Goal: Navigation & Orientation: Find specific page/section

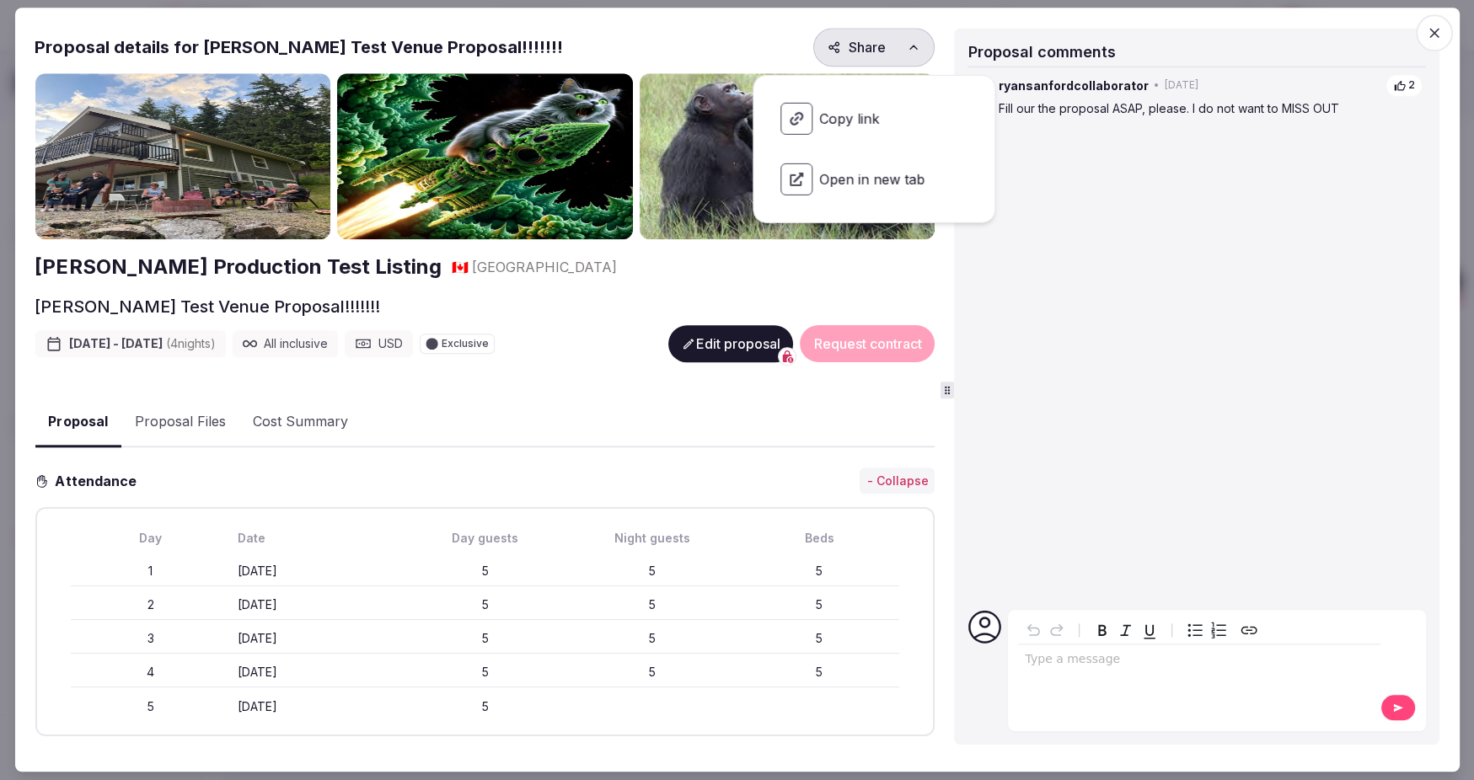
click at [1438, 30] on icon "button" at bounding box center [1434, 32] width 17 height 17
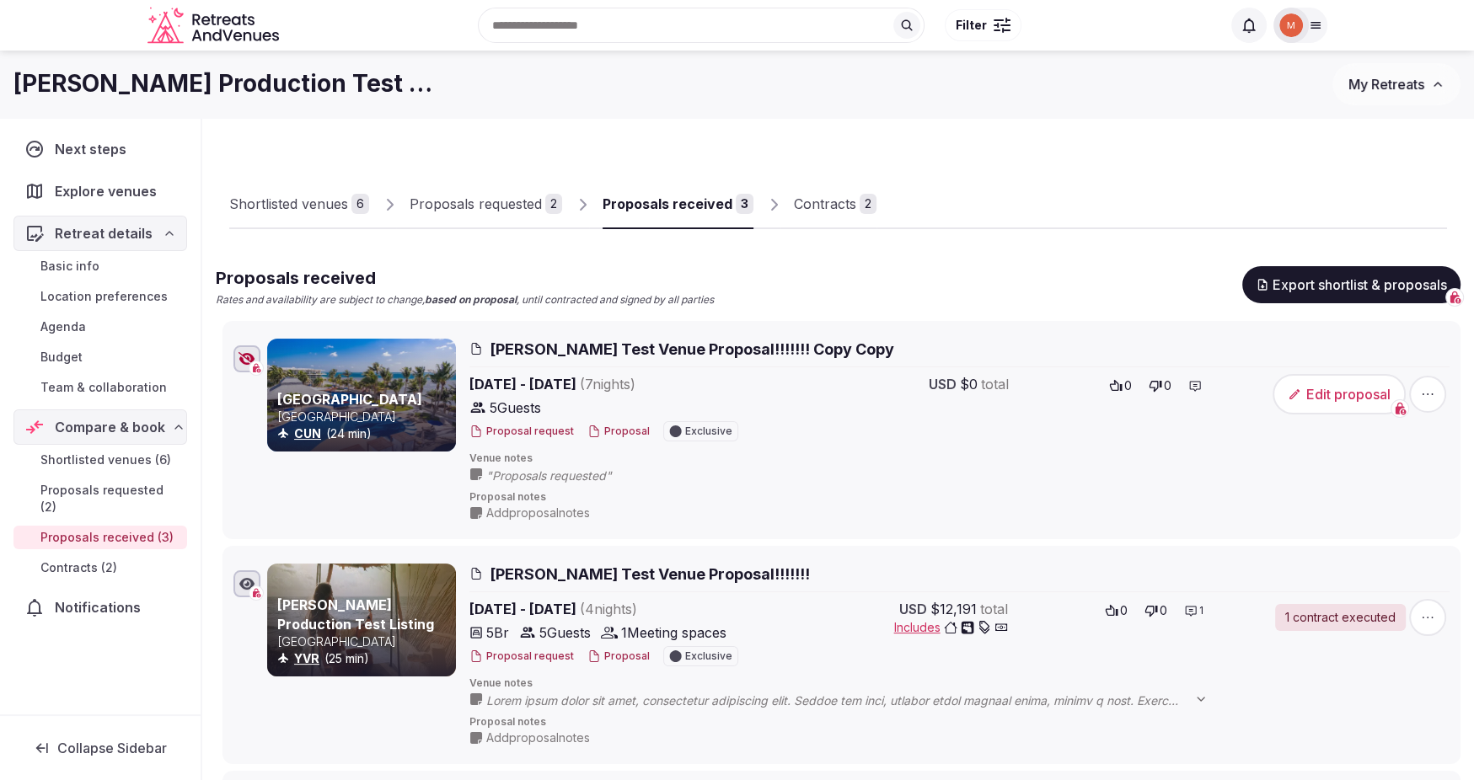
click at [307, 205] on div "Shortlisted venues" at bounding box center [288, 204] width 119 height 20
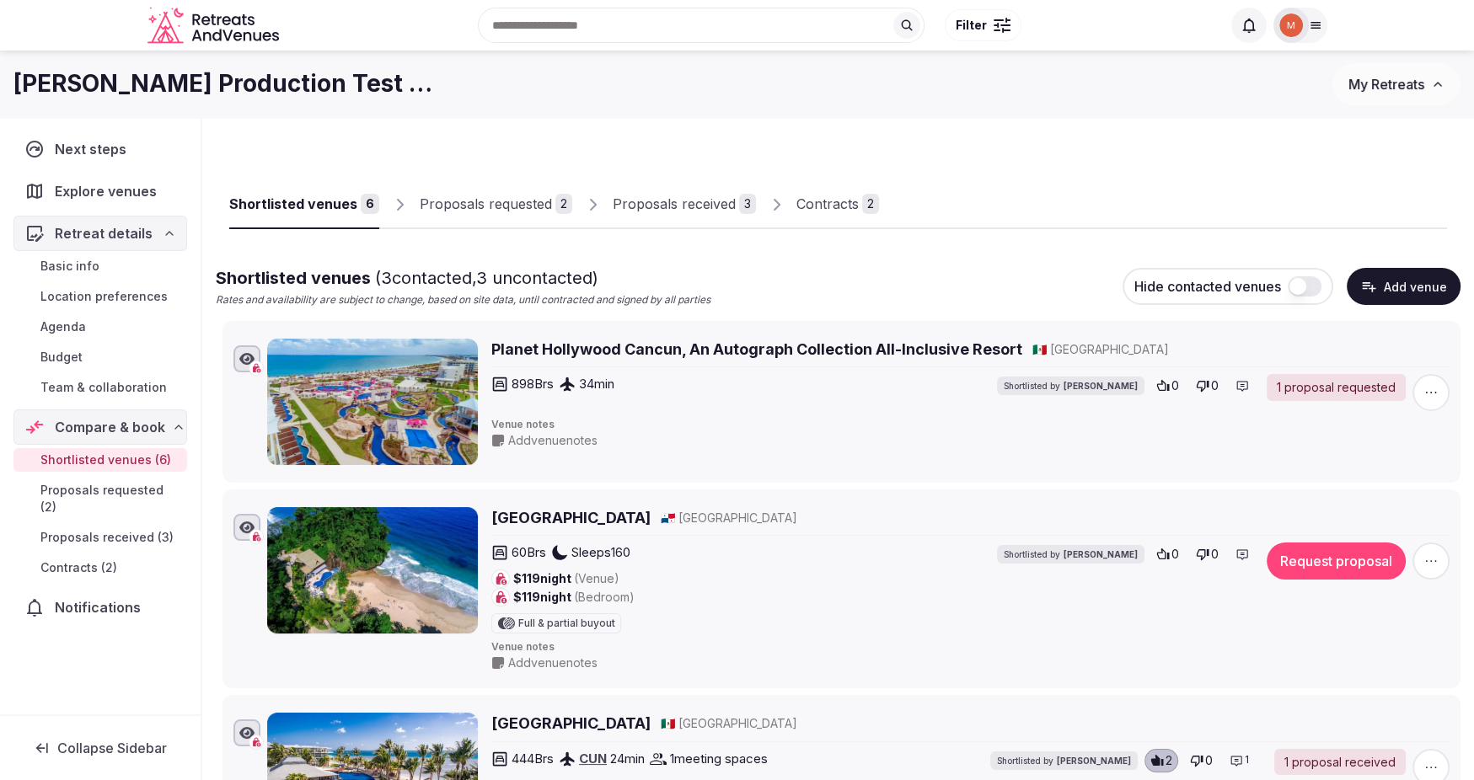
click at [462, 209] on div "Proposals requested" at bounding box center [486, 204] width 132 height 20
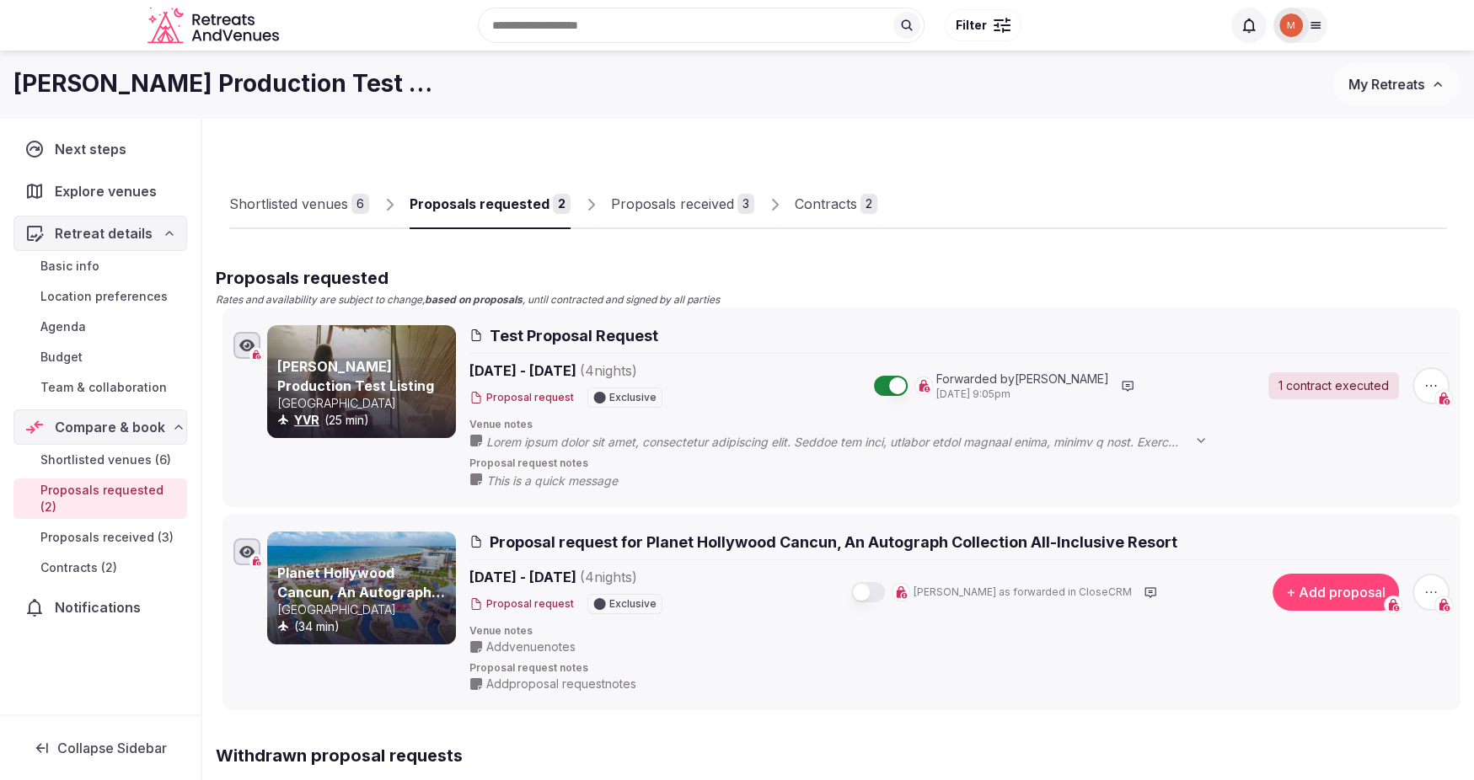
click at [645, 206] on div "Proposals received" at bounding box center [672, 204] width 123 height 20
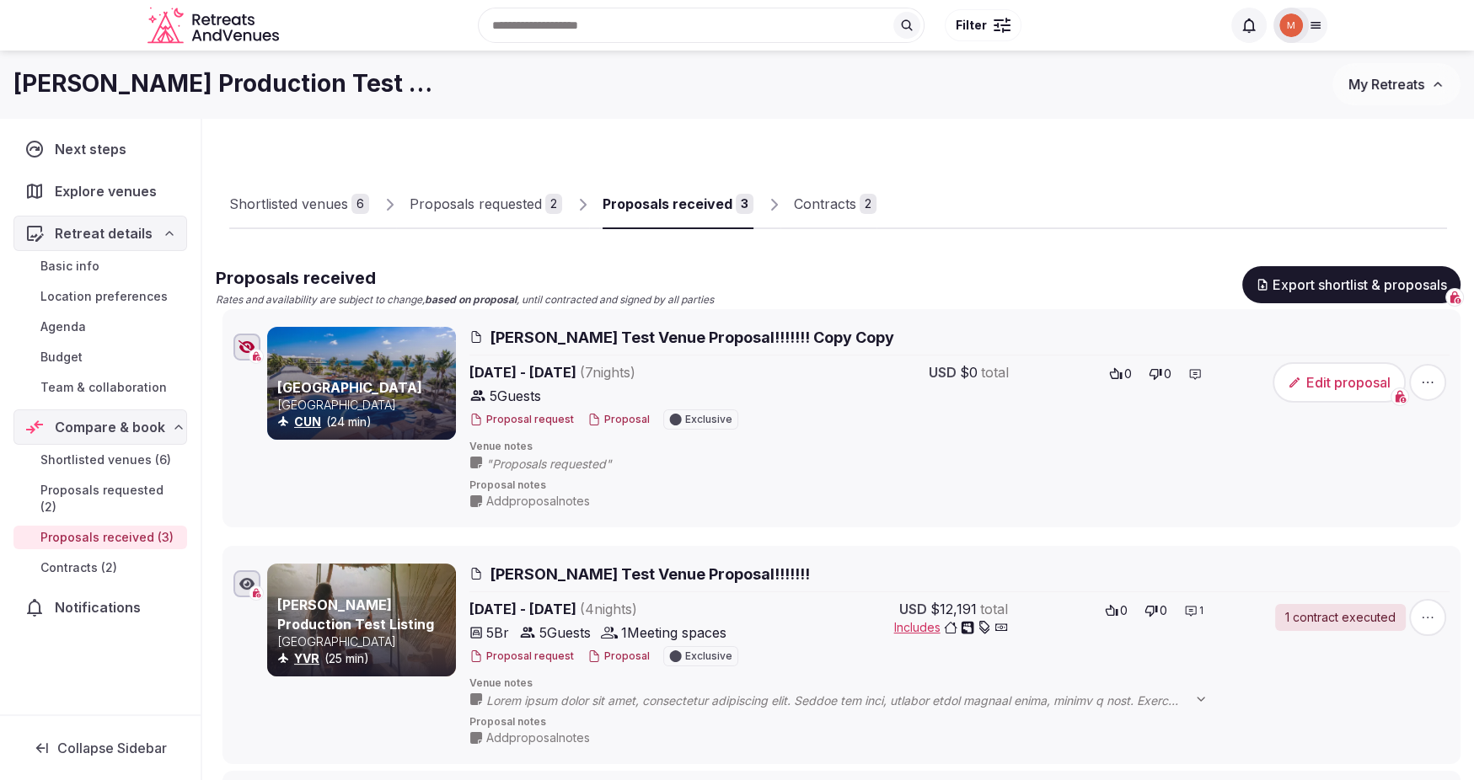
click at [217, 333] on icon at bounding box center [209, 322] width 25 height 25
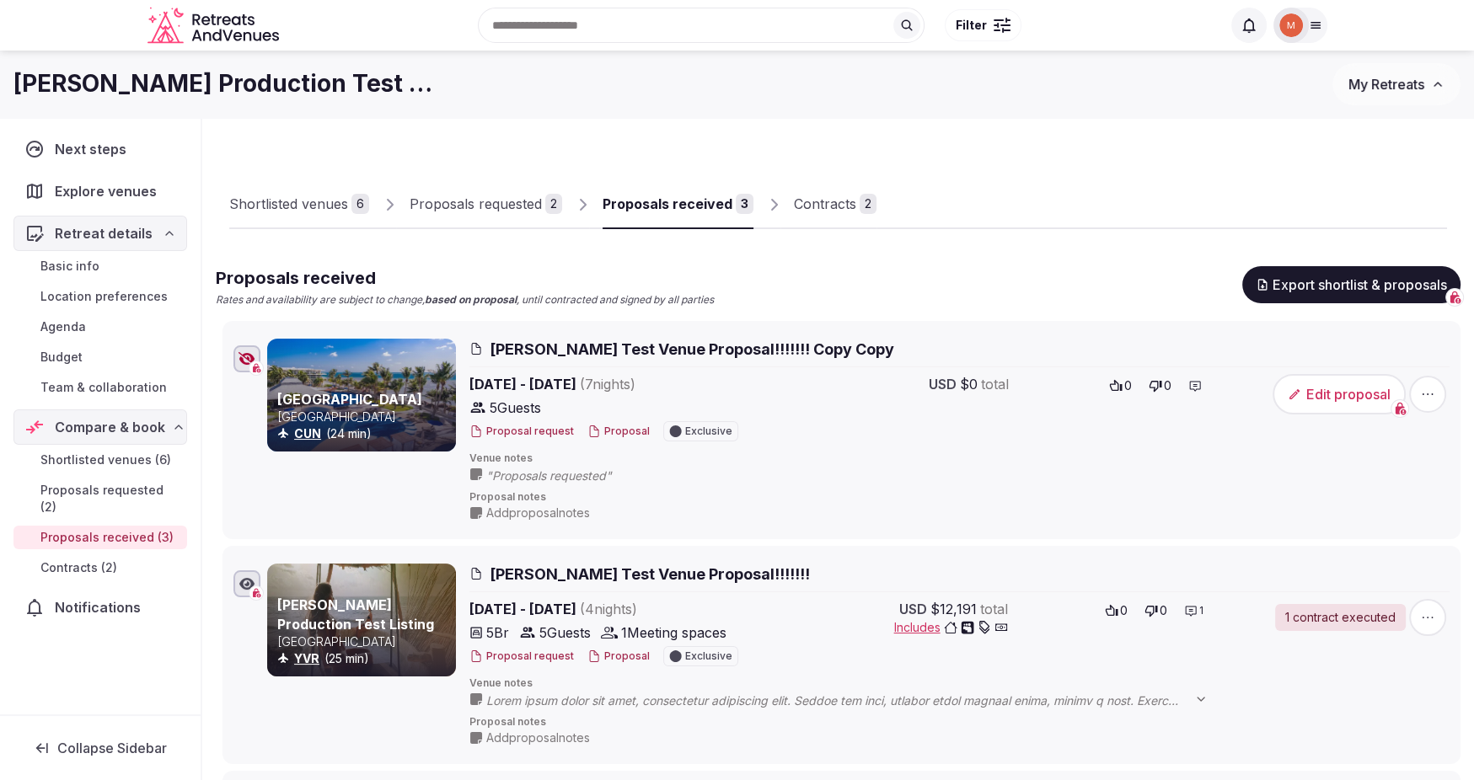
click at [457, 204] on div "Proposals requested" at bounding box center [475, 204] width 132 height 20
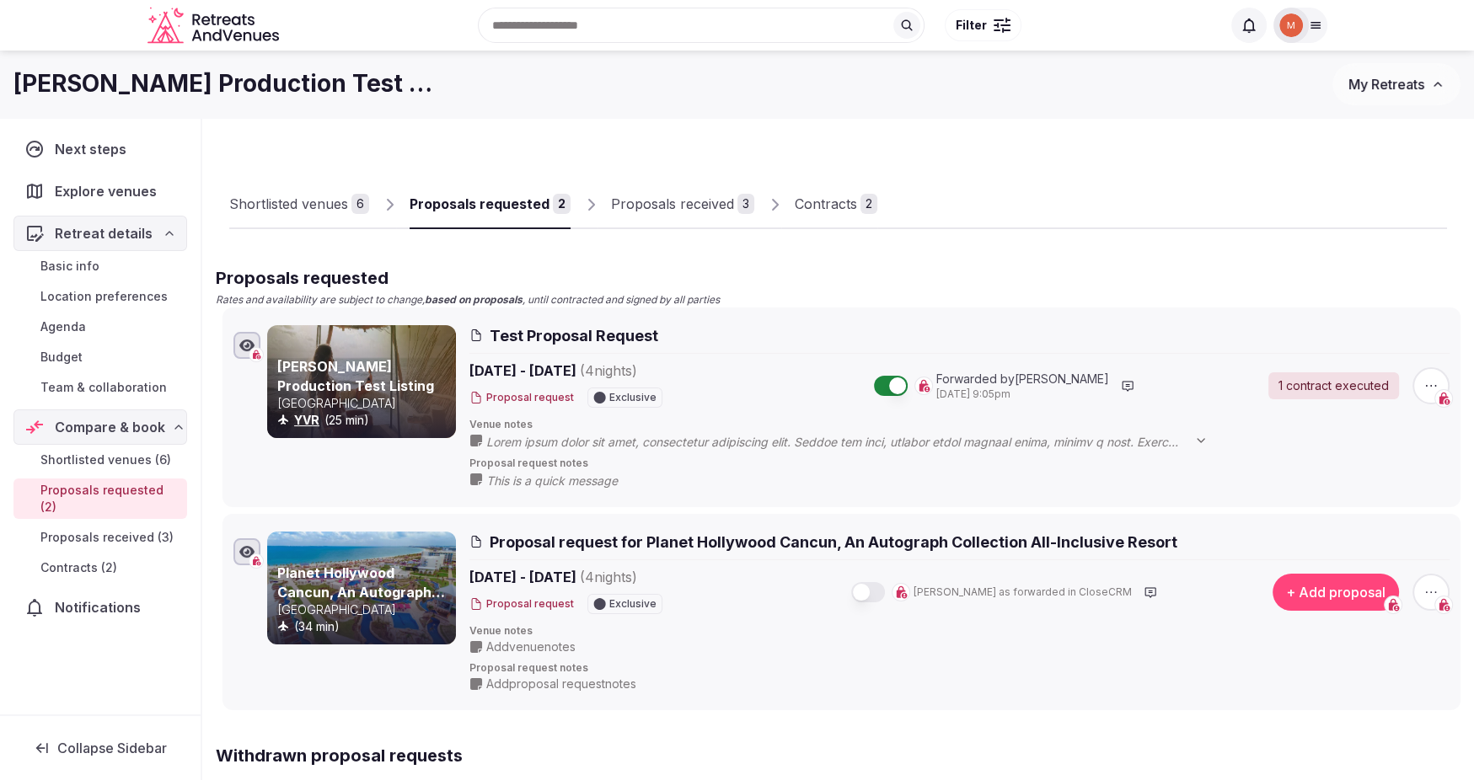
click at [297, 204] on div "Shortlisted venues" at bounding box center [288, 204] width 119 height 20
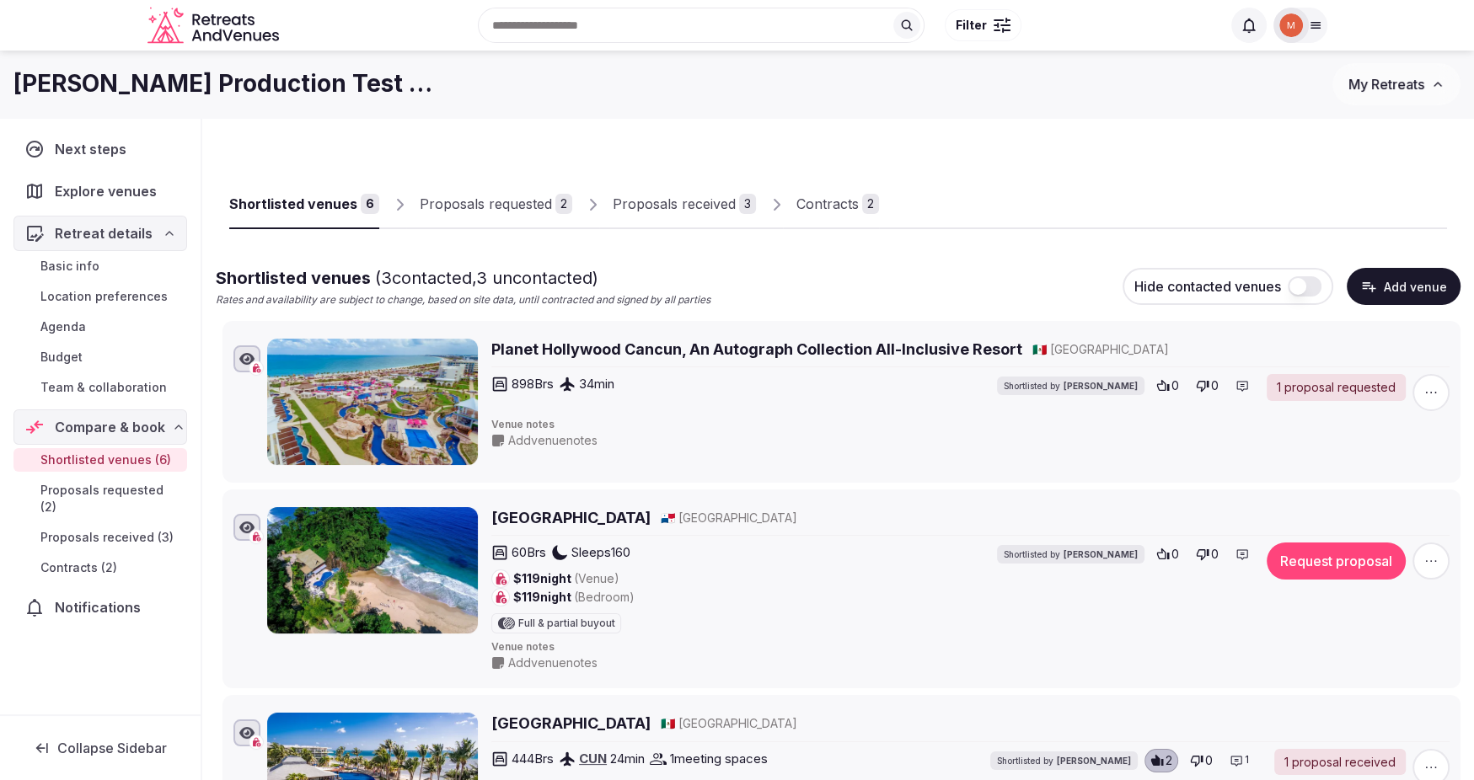
click at [468, 206] on div "Proposals requested" at bounding box center [486, 204] width 132 height 20
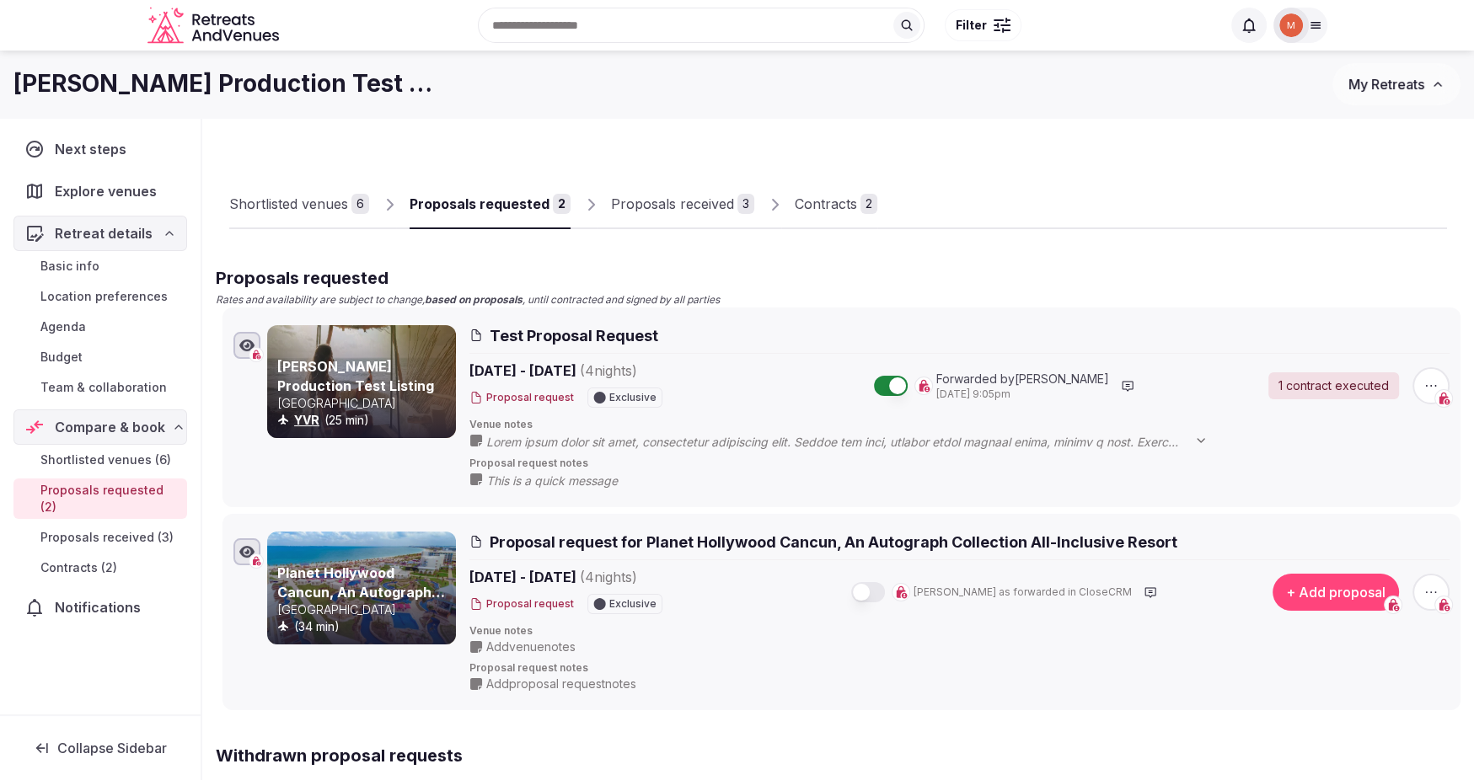
click at [686, 204] on div "Proposals received" at bounding box center [672, 204] width 123 height 20
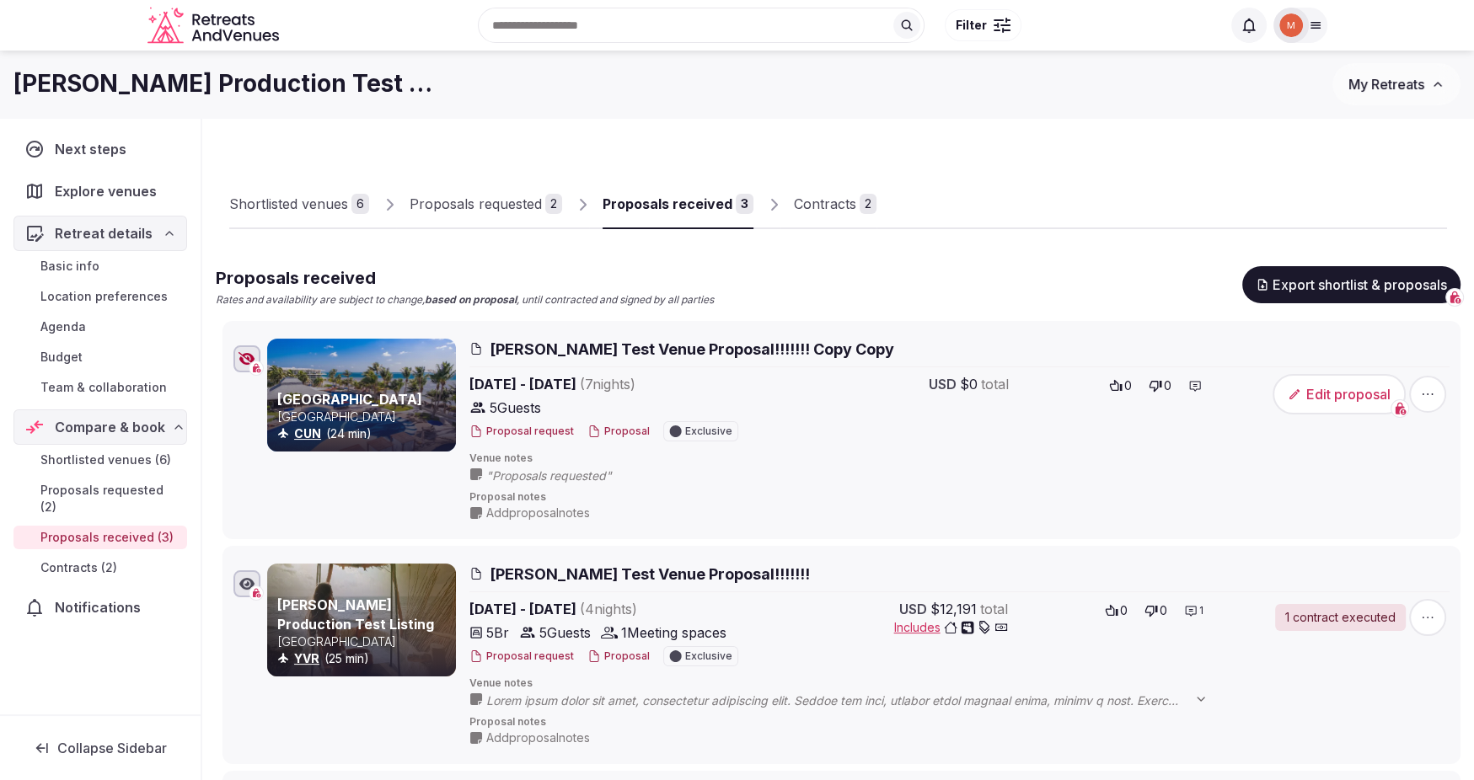
click at [814, 206] on div "Contracts" at bounding box center [825, 204] width 62 height 20
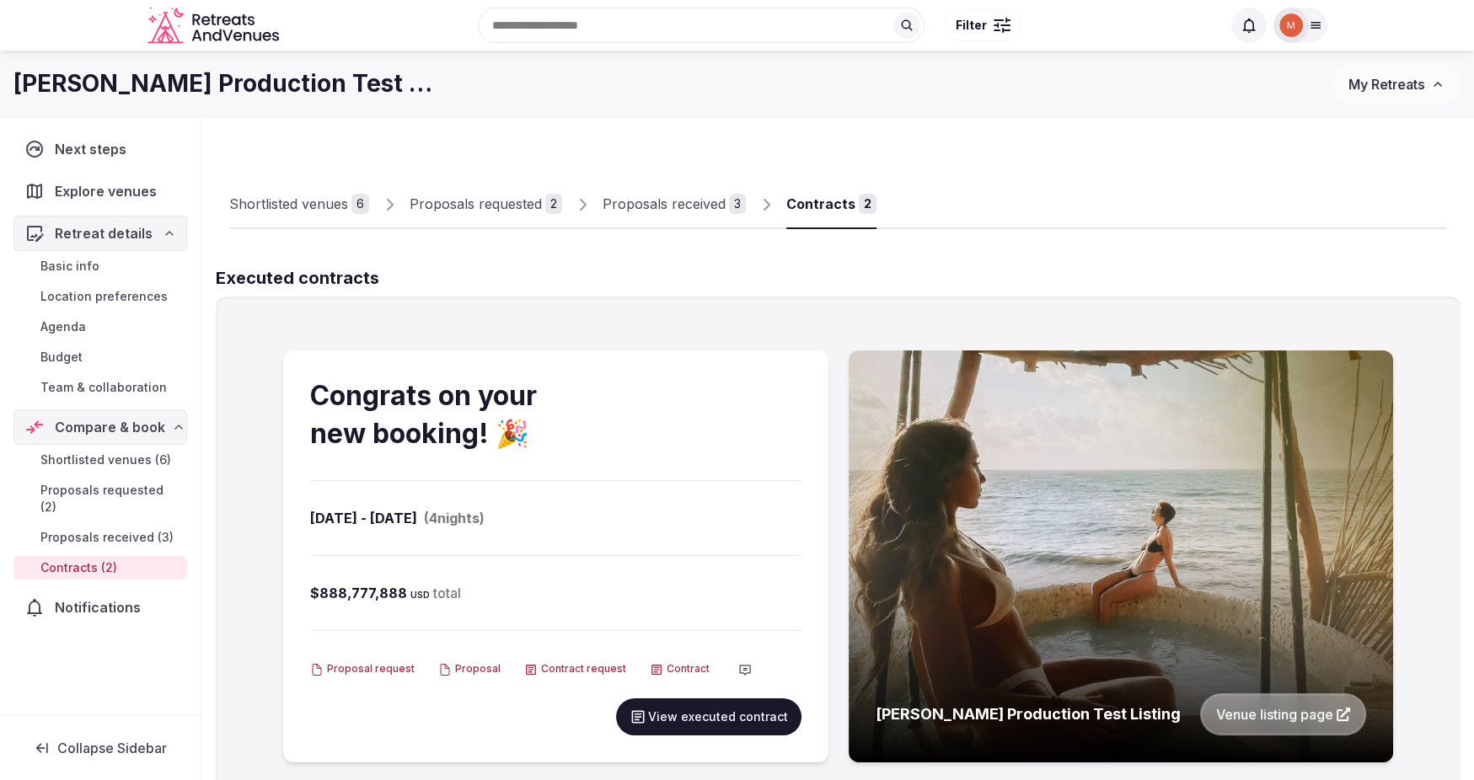
click at [462, 206] on div "Proposals requested" at bounding box center [475, 204] width 132 height 20
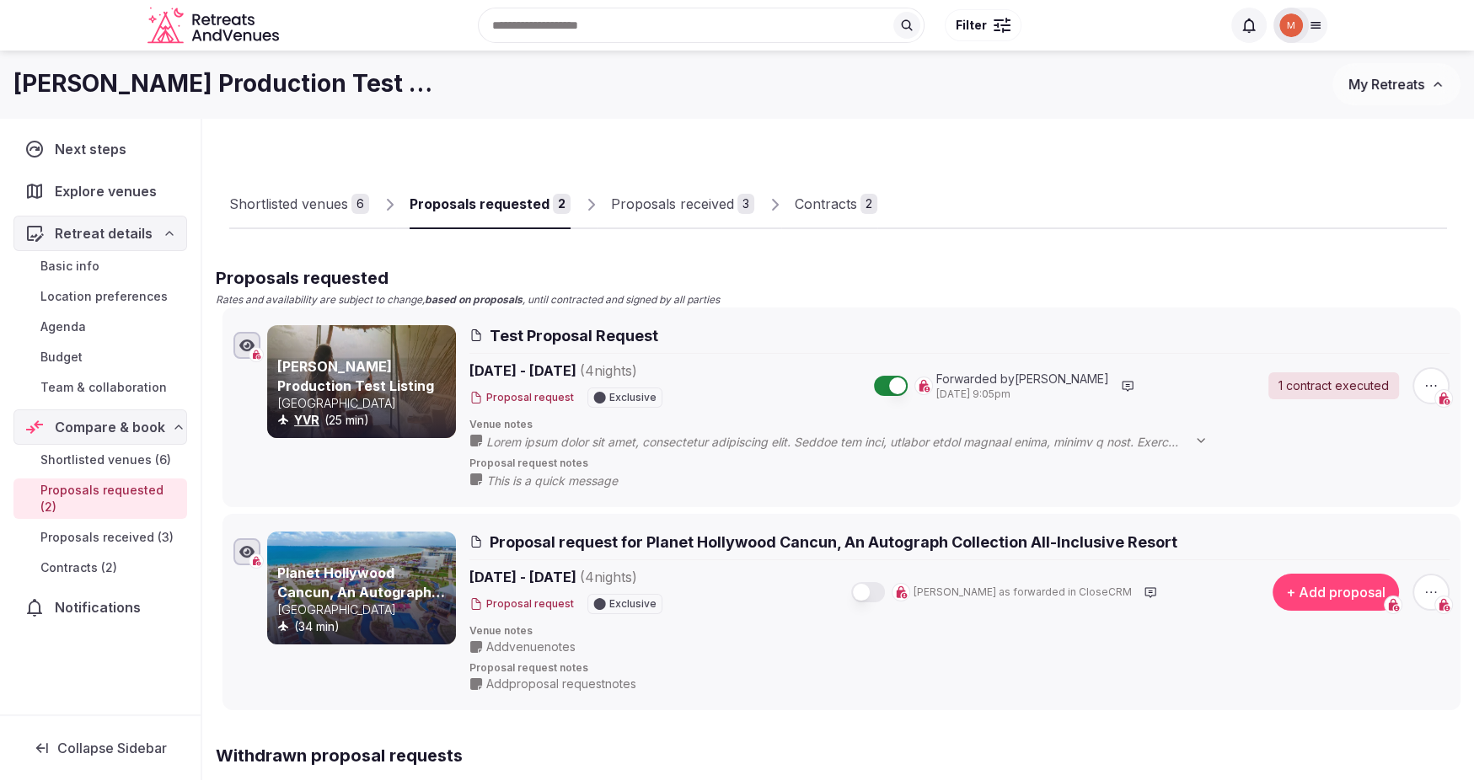
click at [650, 206] on div "Proposals received" at bounding box center [672, 204] width 123 height 20
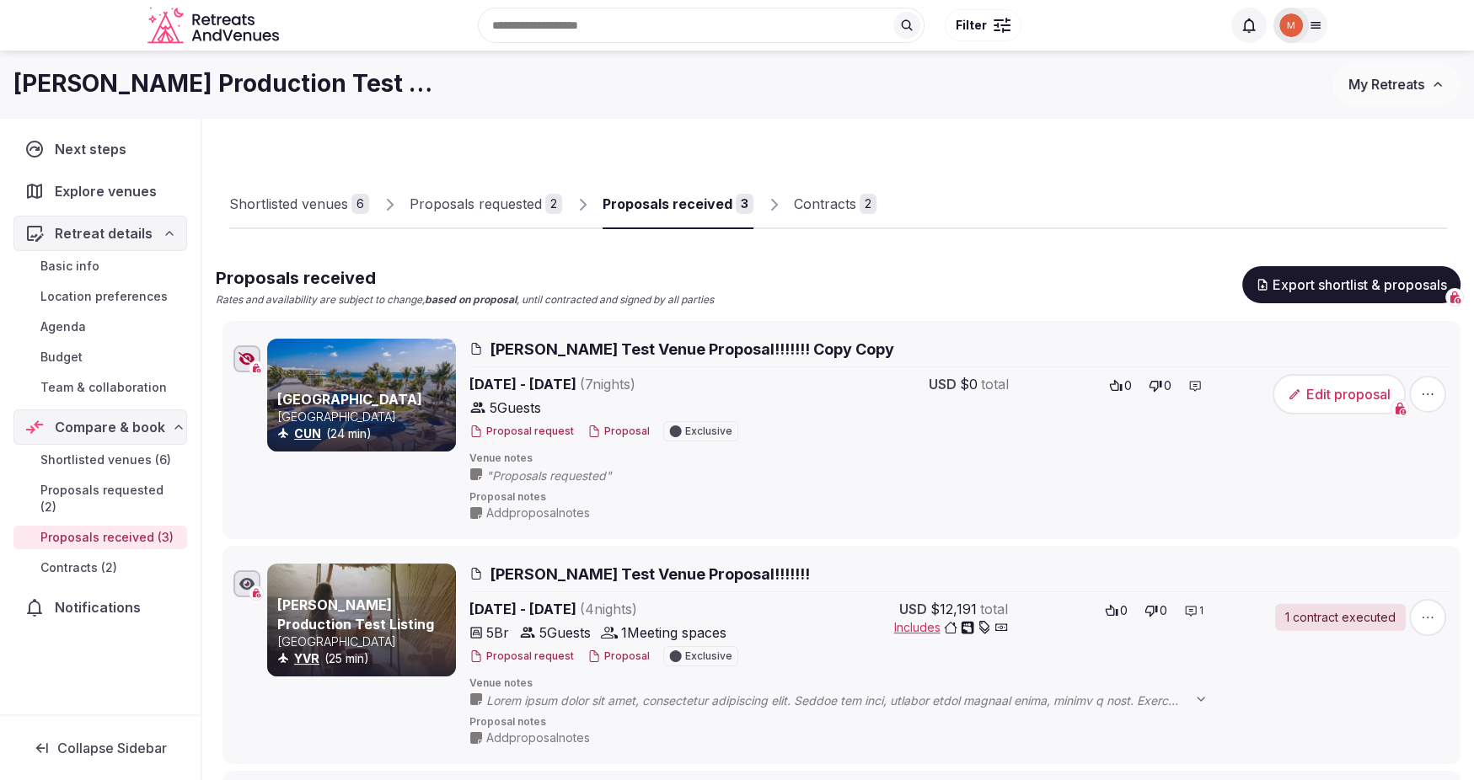
click at [480, 208] on div "Proposals requested" at bounding box center [475, 204] width 132 height 20
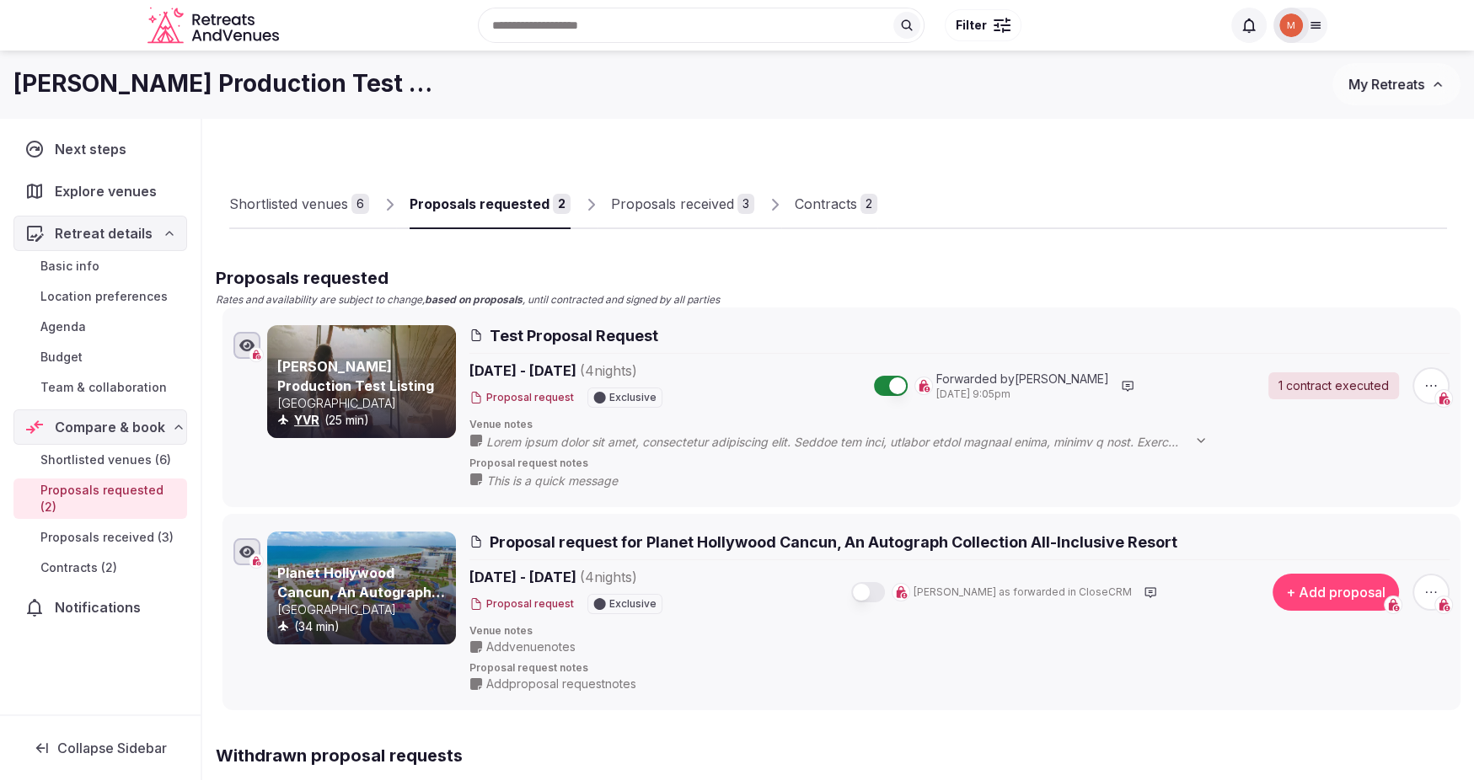
click at [313, 204] on div "Shortlisted venues" at bounding box center [288, 204] width 119 height 20
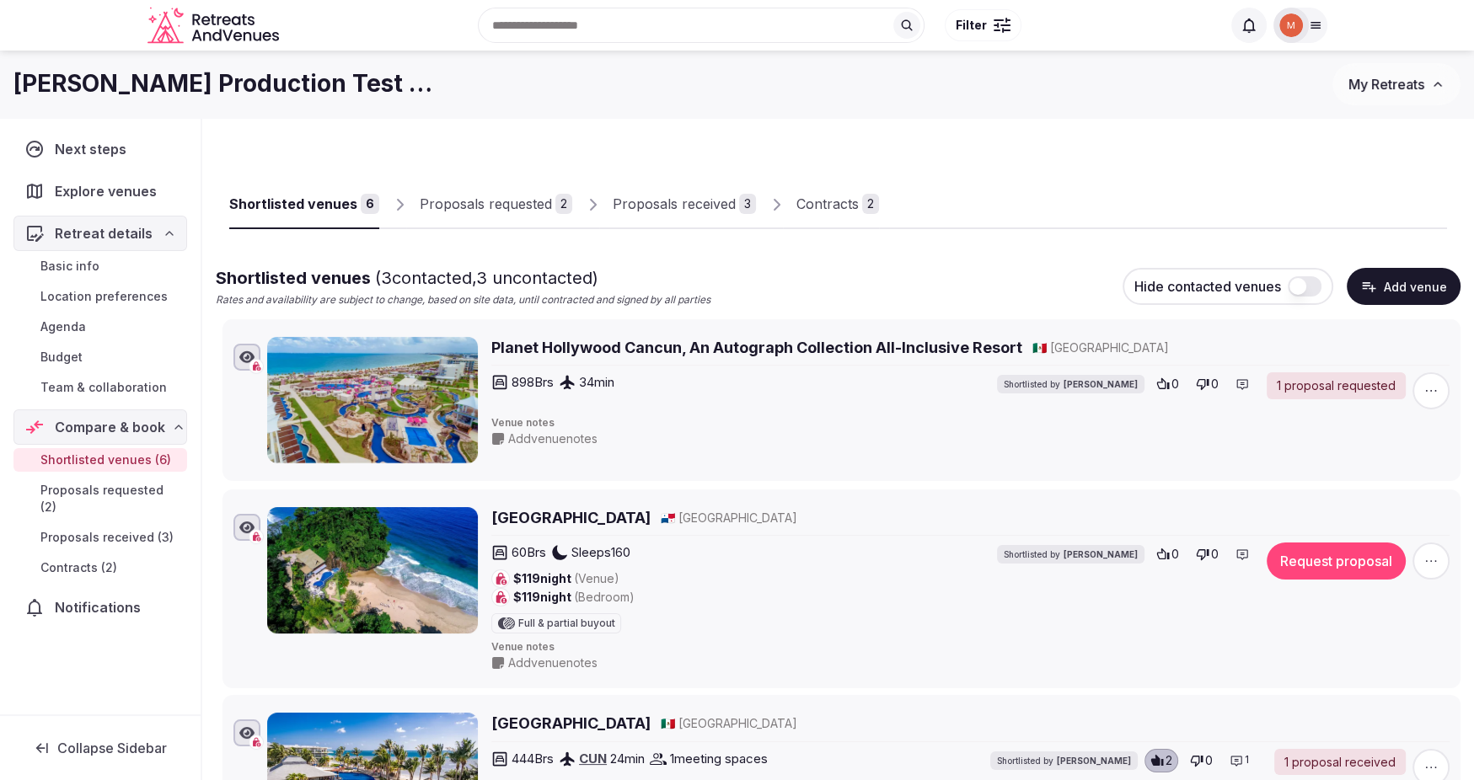
click at [209, 334] on icon at bounding box center [209, 332] width 25 height 25
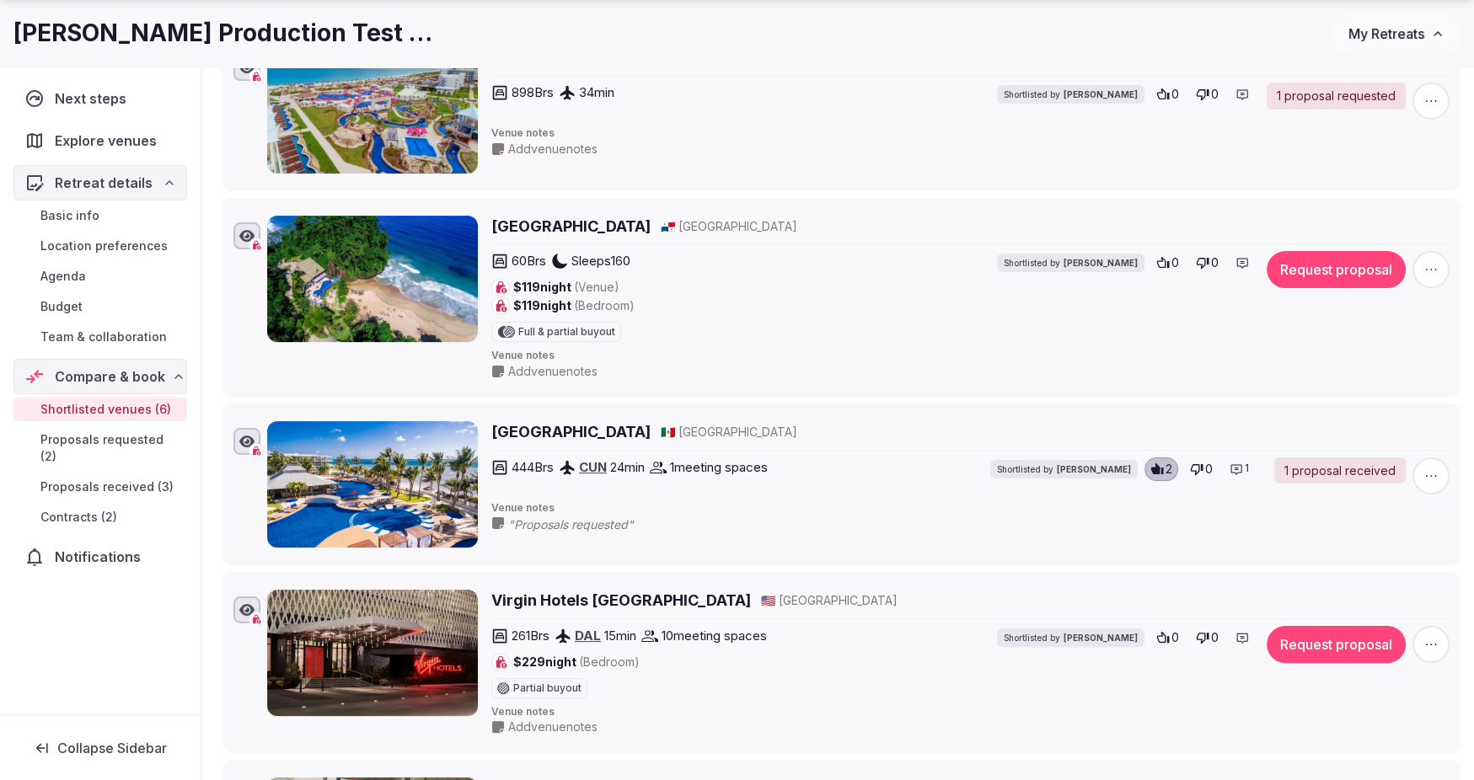
scroll to position [126, 0]
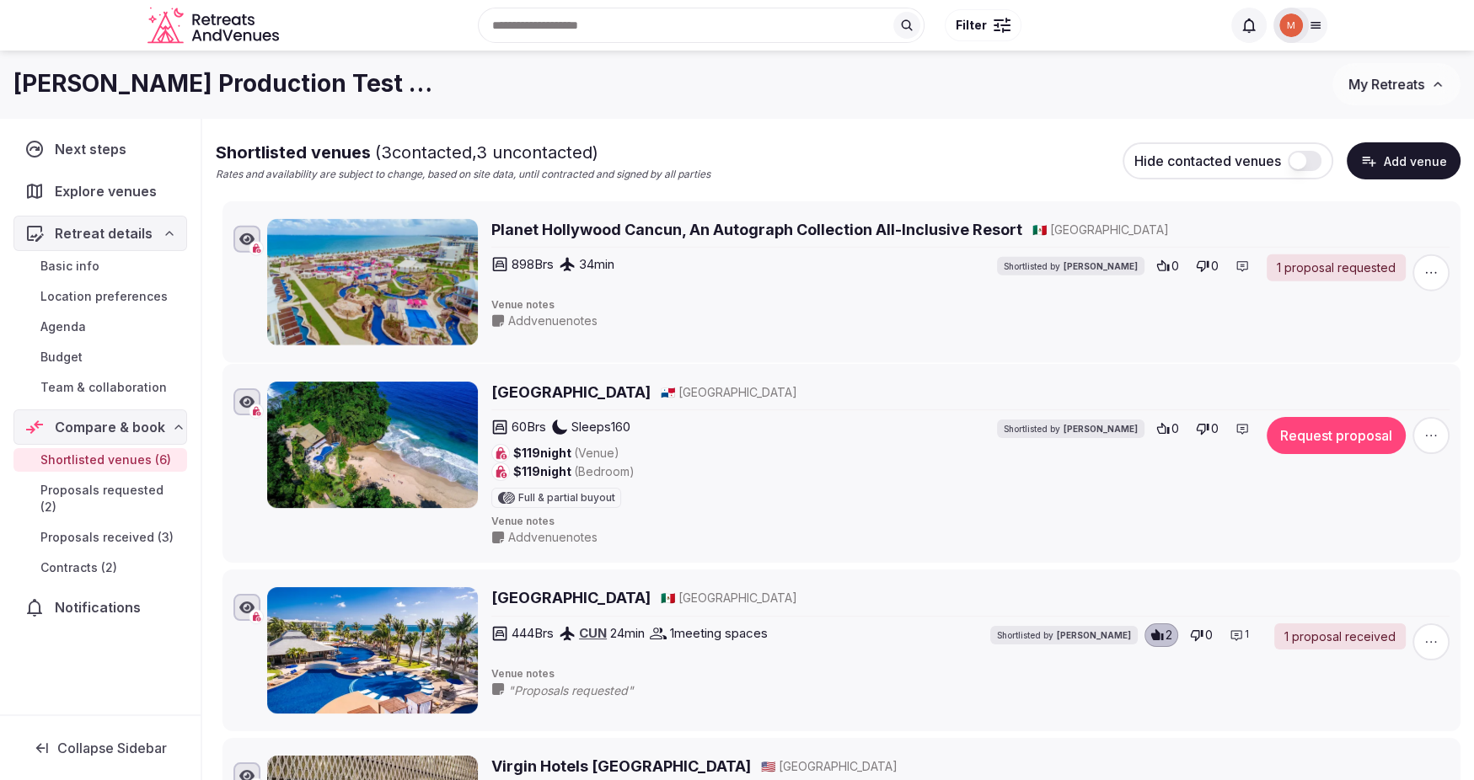
click at [213, 213] on icon at bounding box center [209, 214] width 25 height 25
